Goal: Find contact information: Find contact information

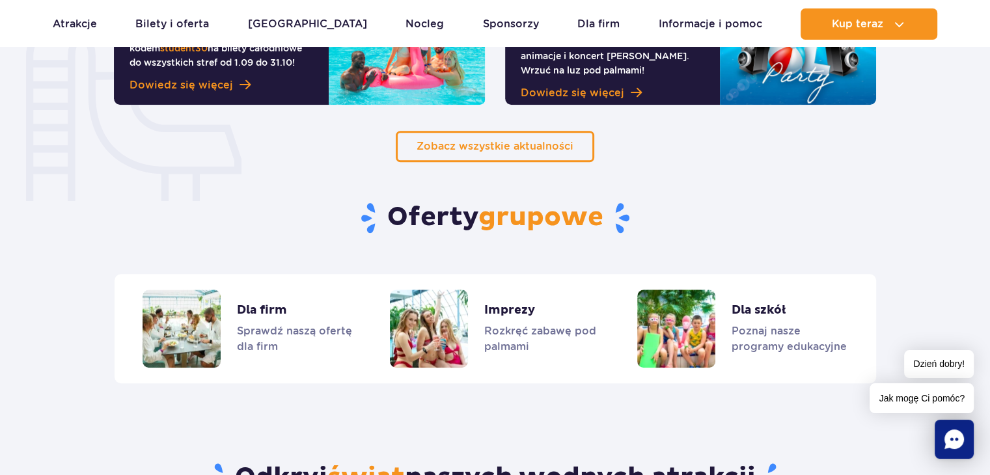
scroll to position [975, 0]
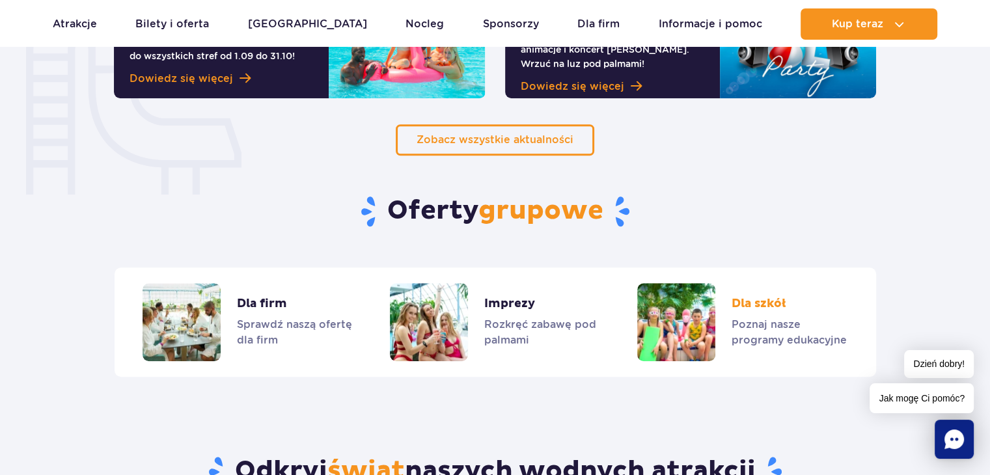
click at [764, 303] on link "Dla szkół" at bounding box center [741, 322] width 209 height 78
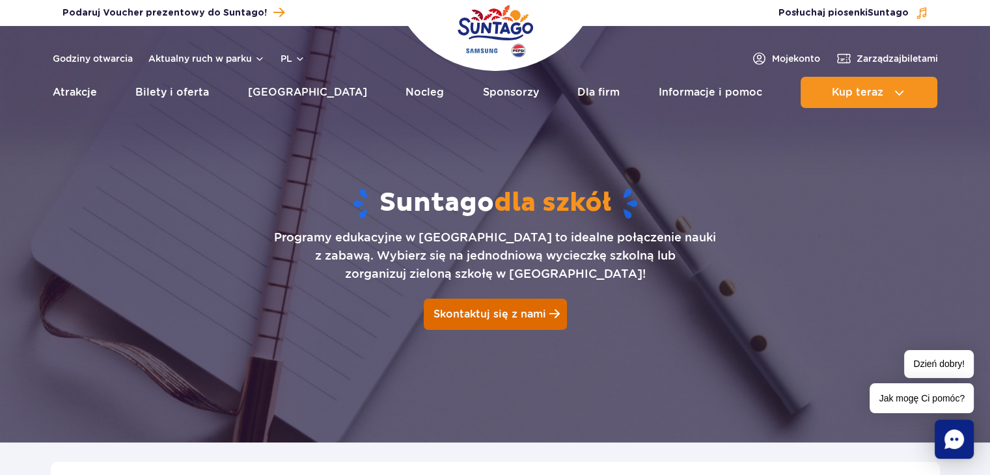
click at [504, 321] on link "Skontaktuj się z nami" at bounding box center [495, 314] width 143 height 31
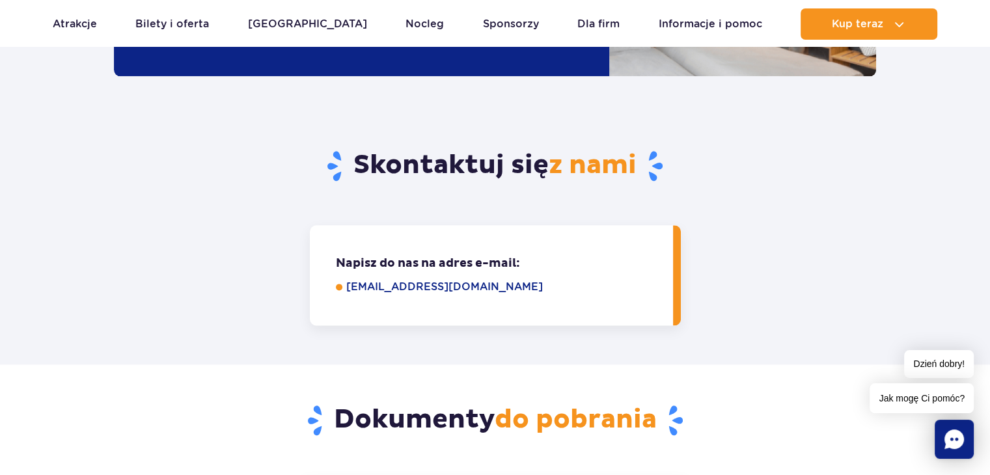
scroll to position [1613, 0]
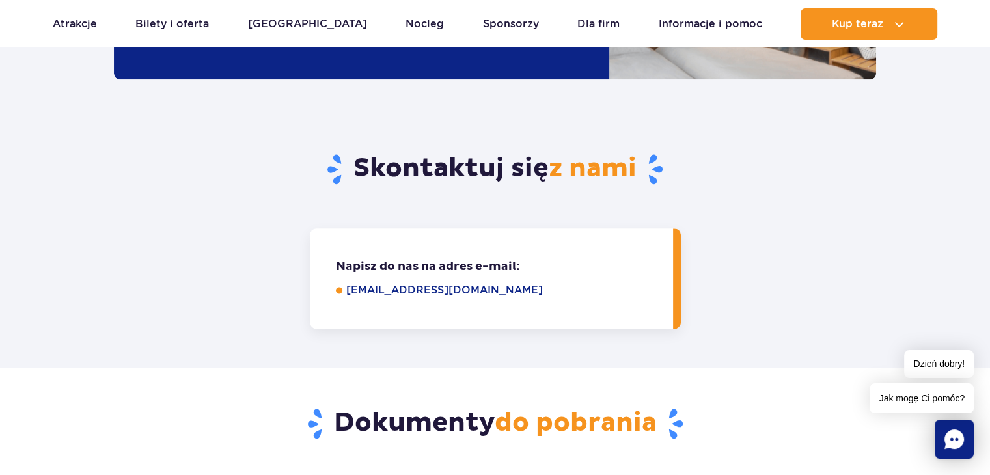
click at [410, 282] on link "grupy@parkofpoland.com" at bounding box center [500, 290] width 308 height 16
click at [507, 282] on link "grupy@parkofpoland.com" at bounding box center [500, 290] width 308 height 16
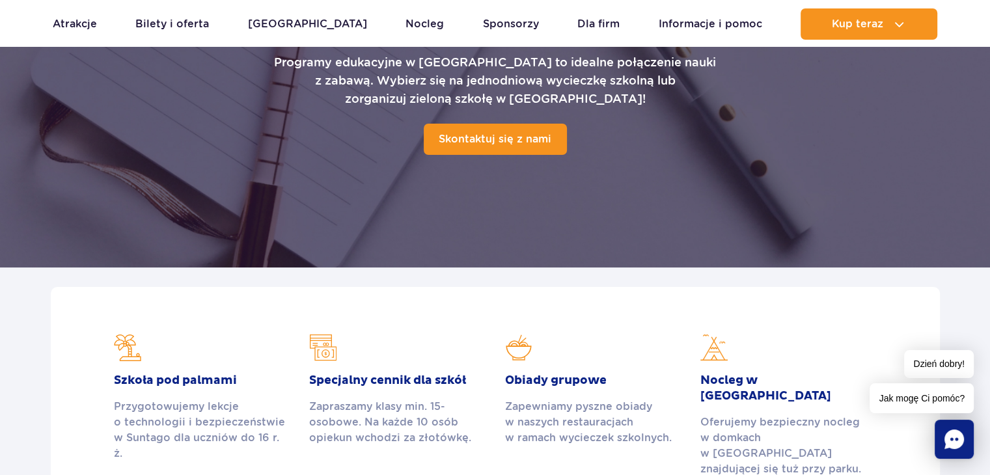
scroll to position [0, 0]
